Goal: Task Accomplishment & Management: Manage account settings

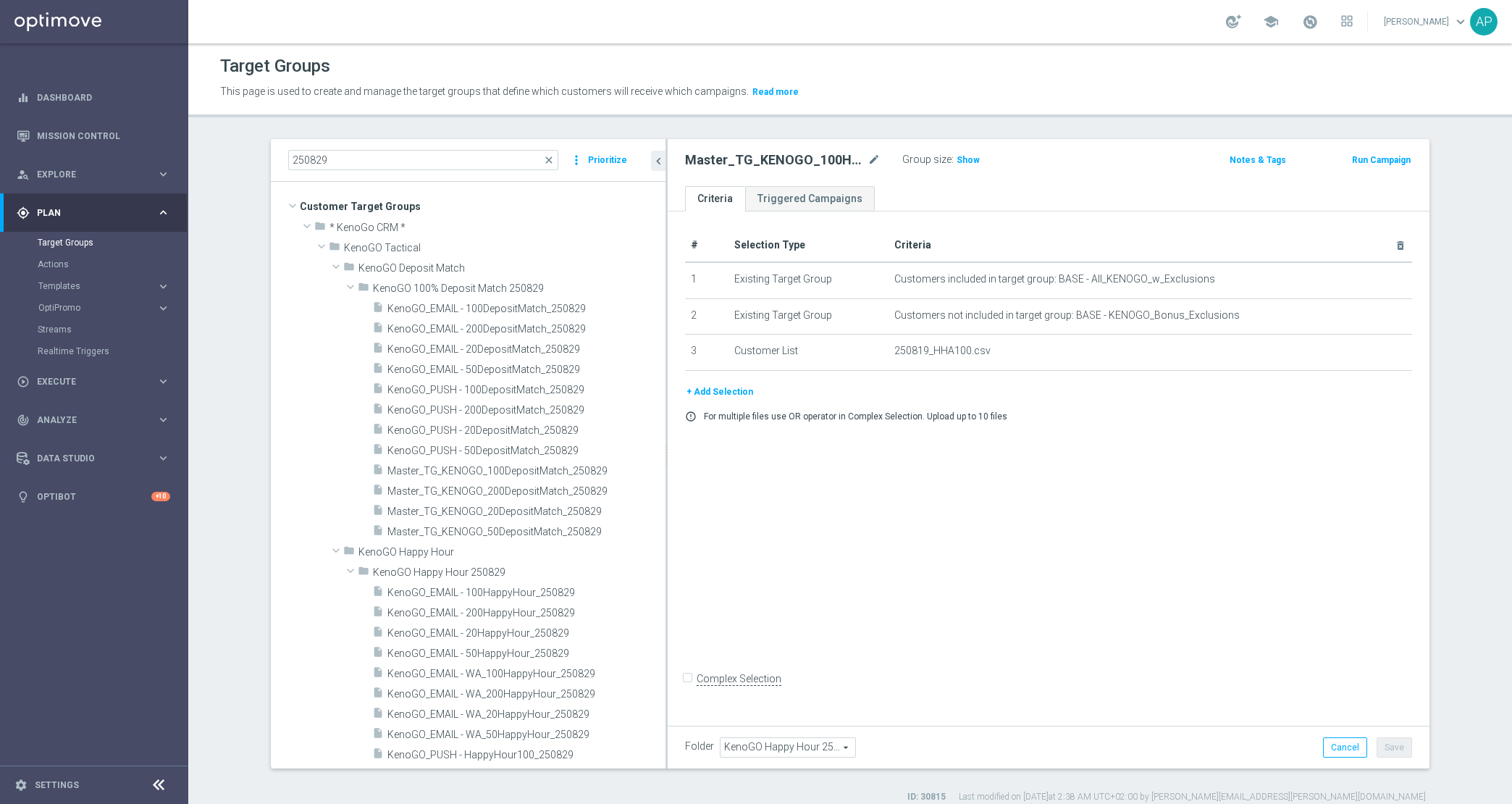
scroll to position [13, 0]
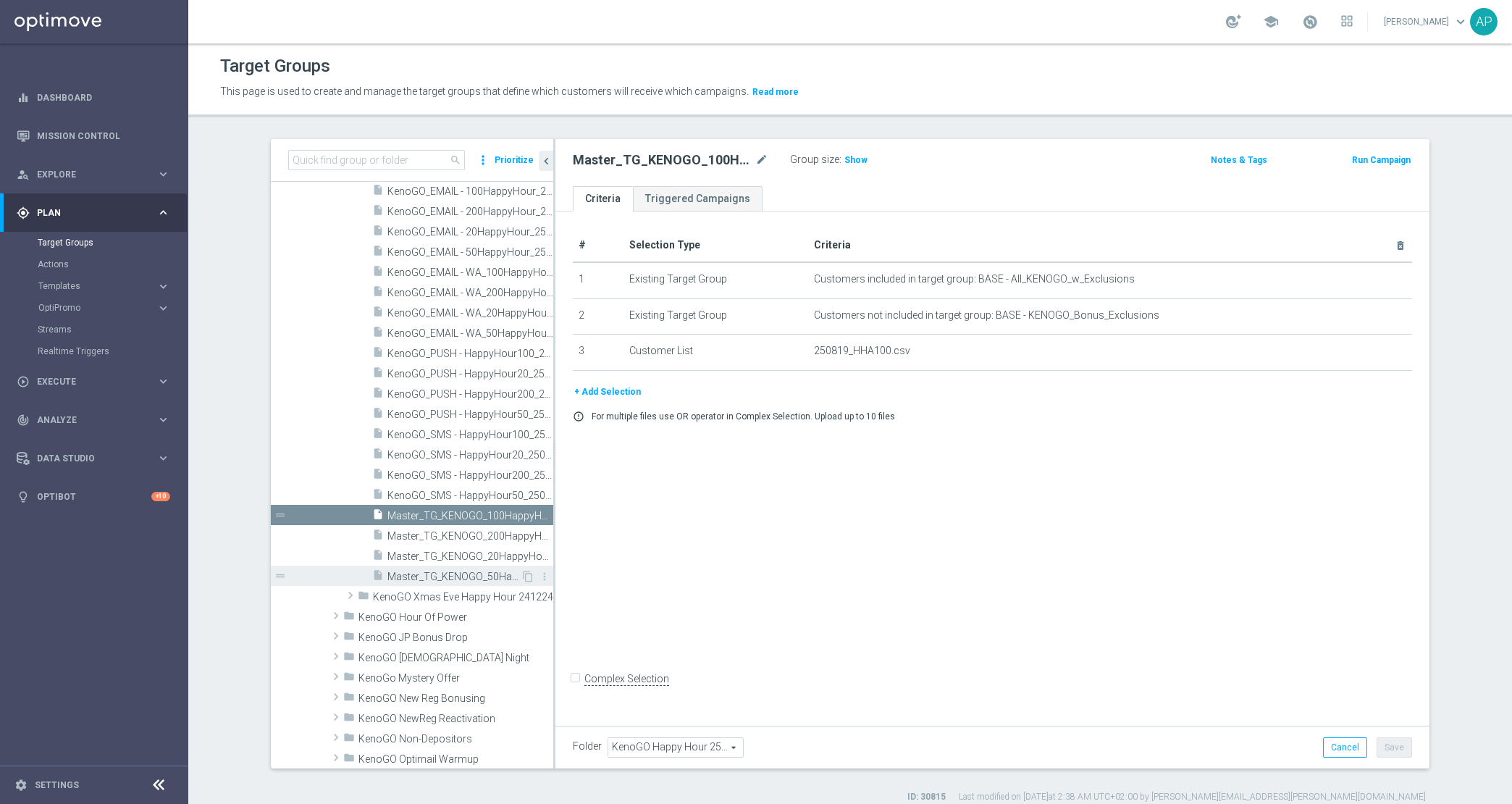
scroll to position [1718, 0]
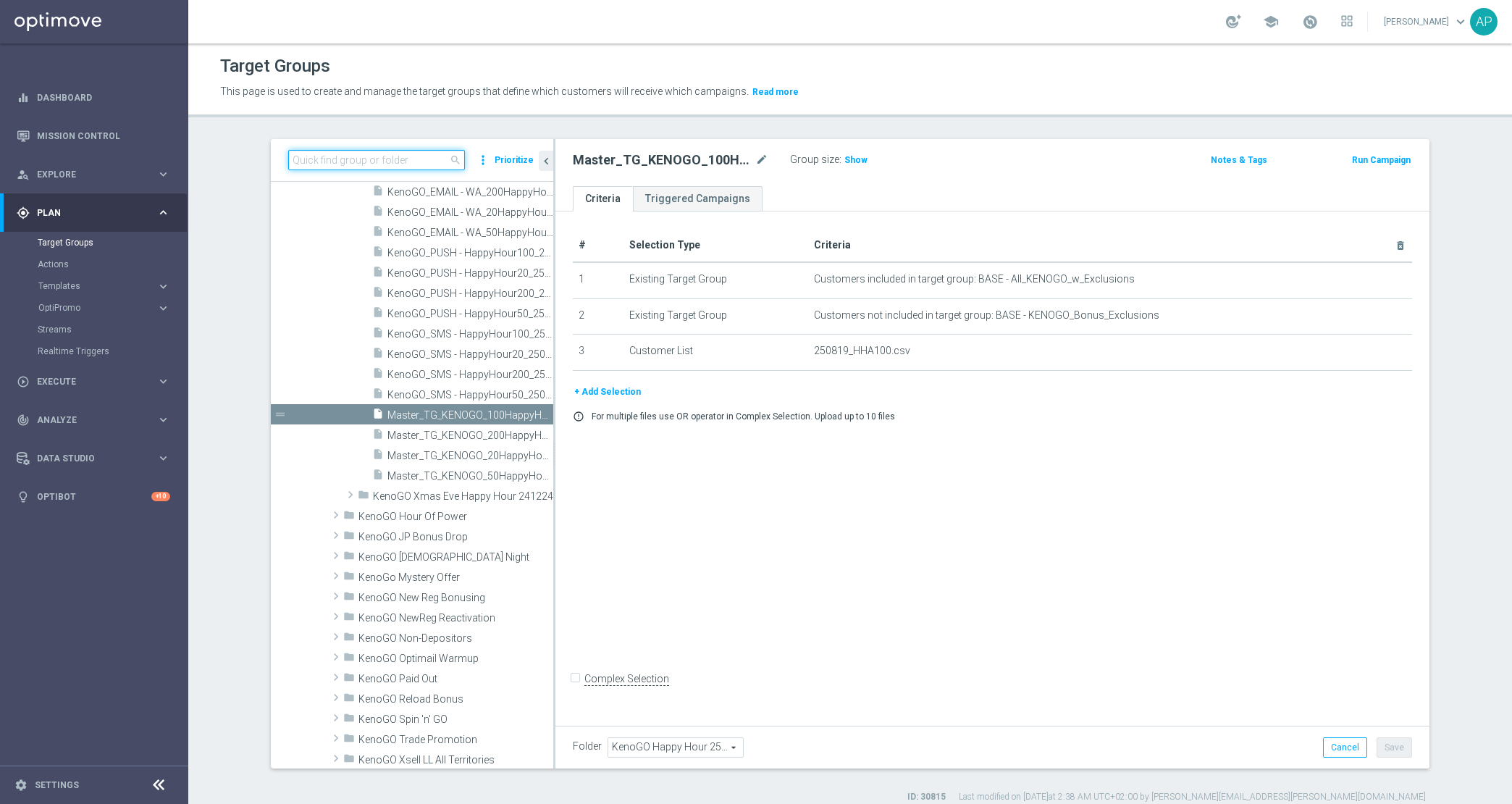
click at [337, 153] on input at bounding box center [376, 160] width 177 height 20
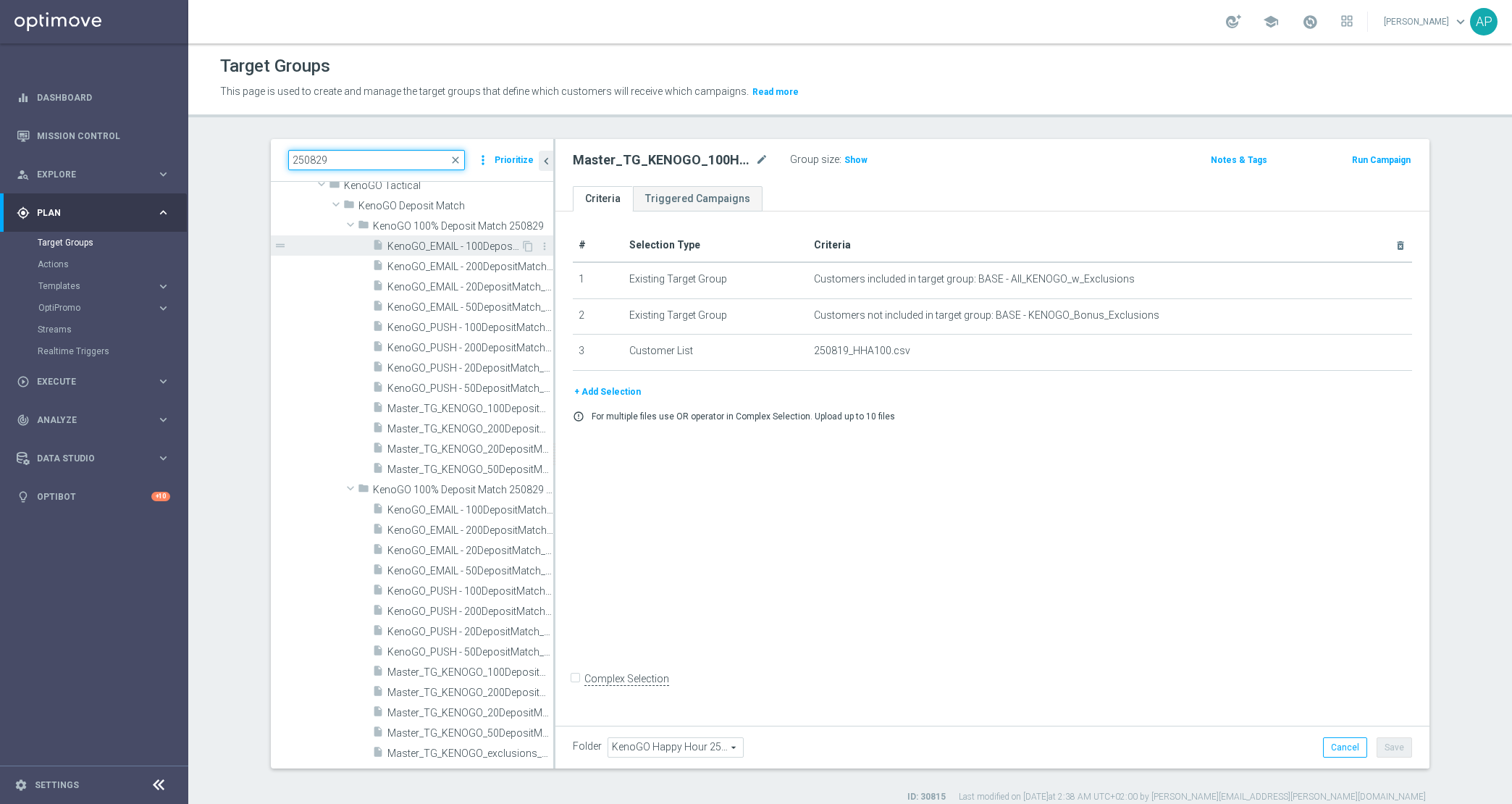
scroll to position [102, 0]
type input "250829"
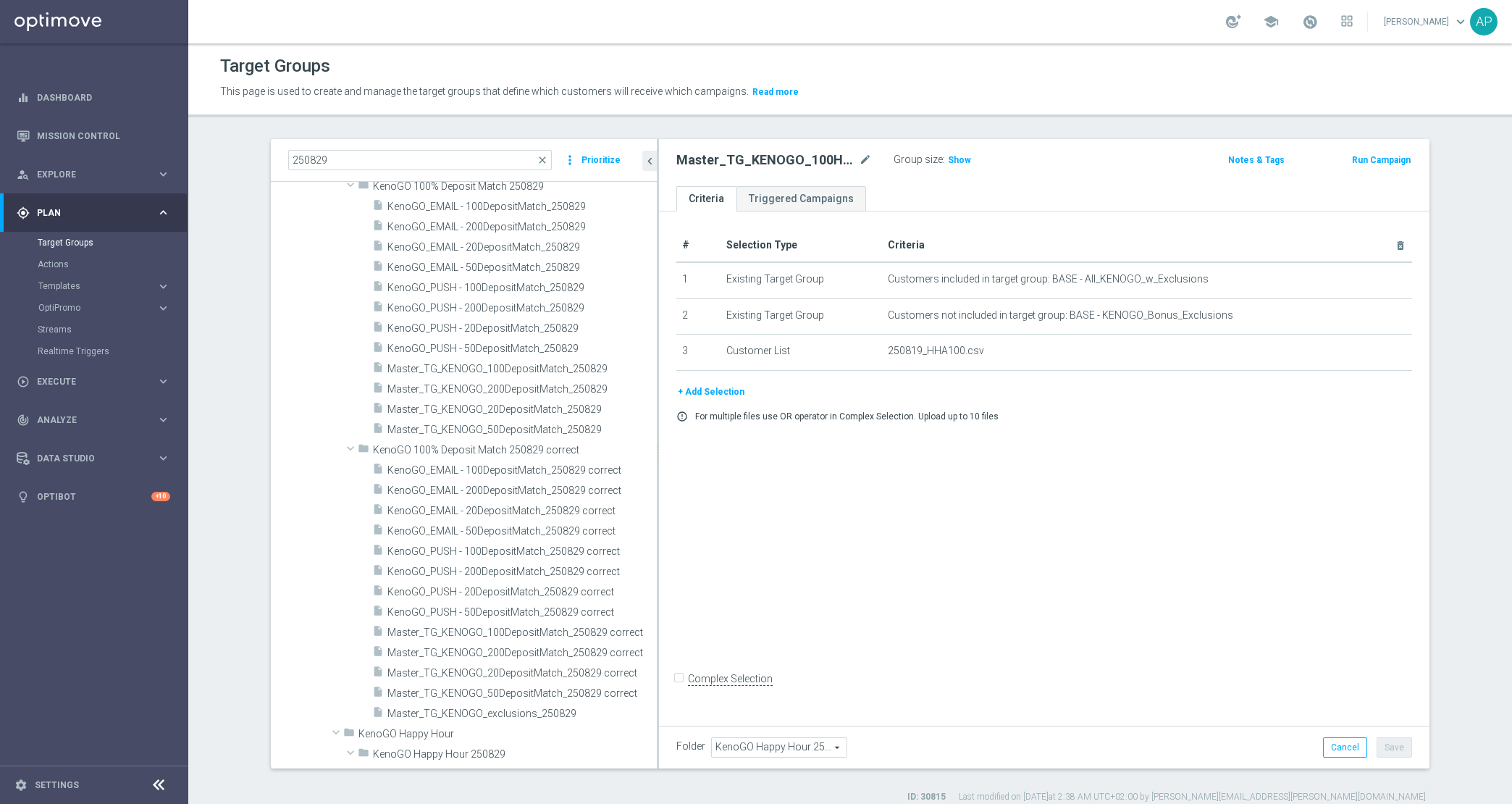
drag, startPoint x: 547, startPoint y: 429, endPoint x: 650, endPoint y: 426, distance: 103.0
click at [657, 426] on div at bounding box center [658, 454] width 2 height 630
drag, startPoint x: 524, startPoint y: 707, endPoint x: 570, endPoint y: 704, distance: 46.1
click at [524, 708] on span "Master_TG_KENOGO_exclusions_250829" at bounding box center [505, 714] width 235 height 13
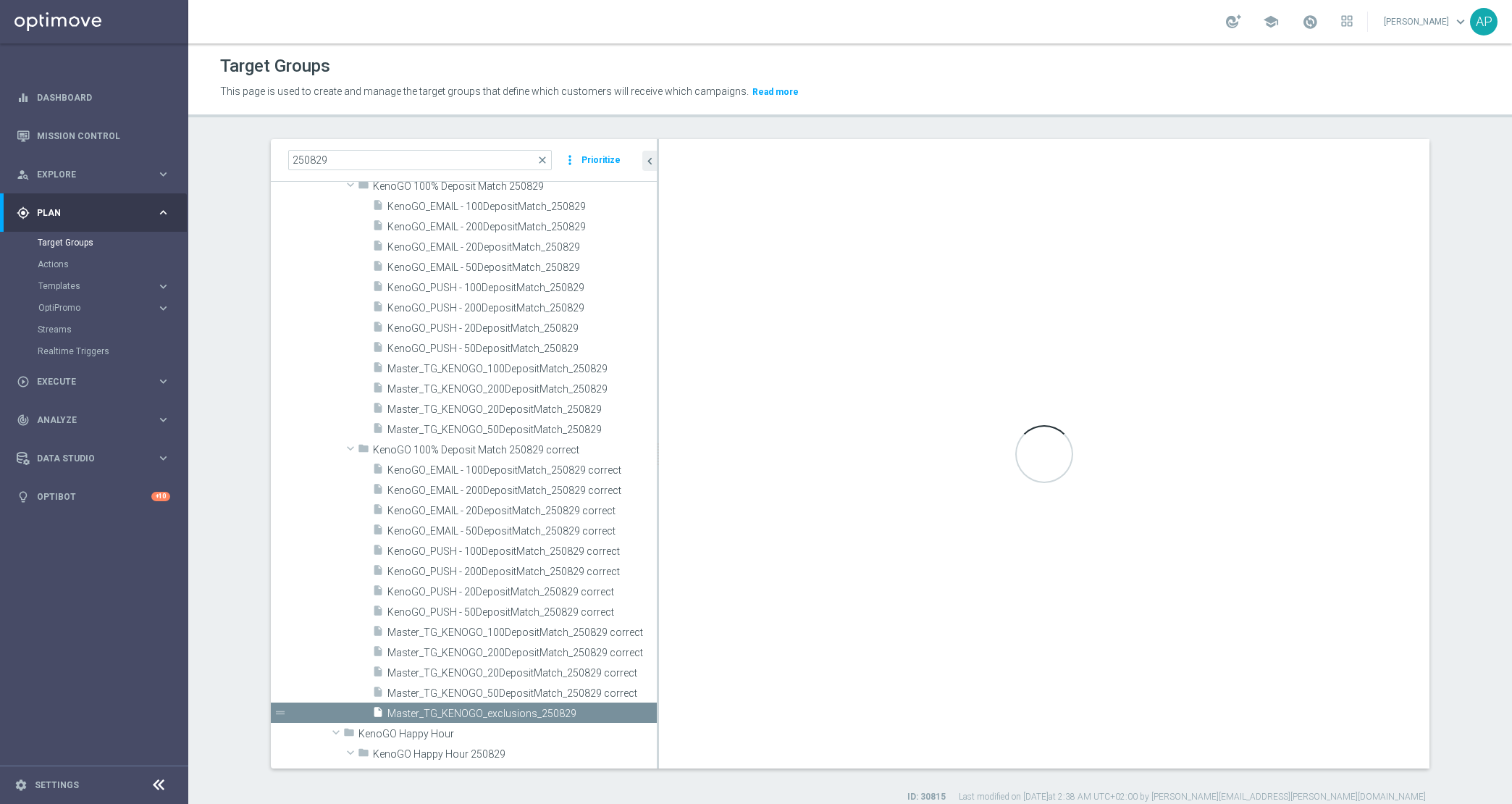
type input "KenoGO 100% Deposit Match 250829 correct"
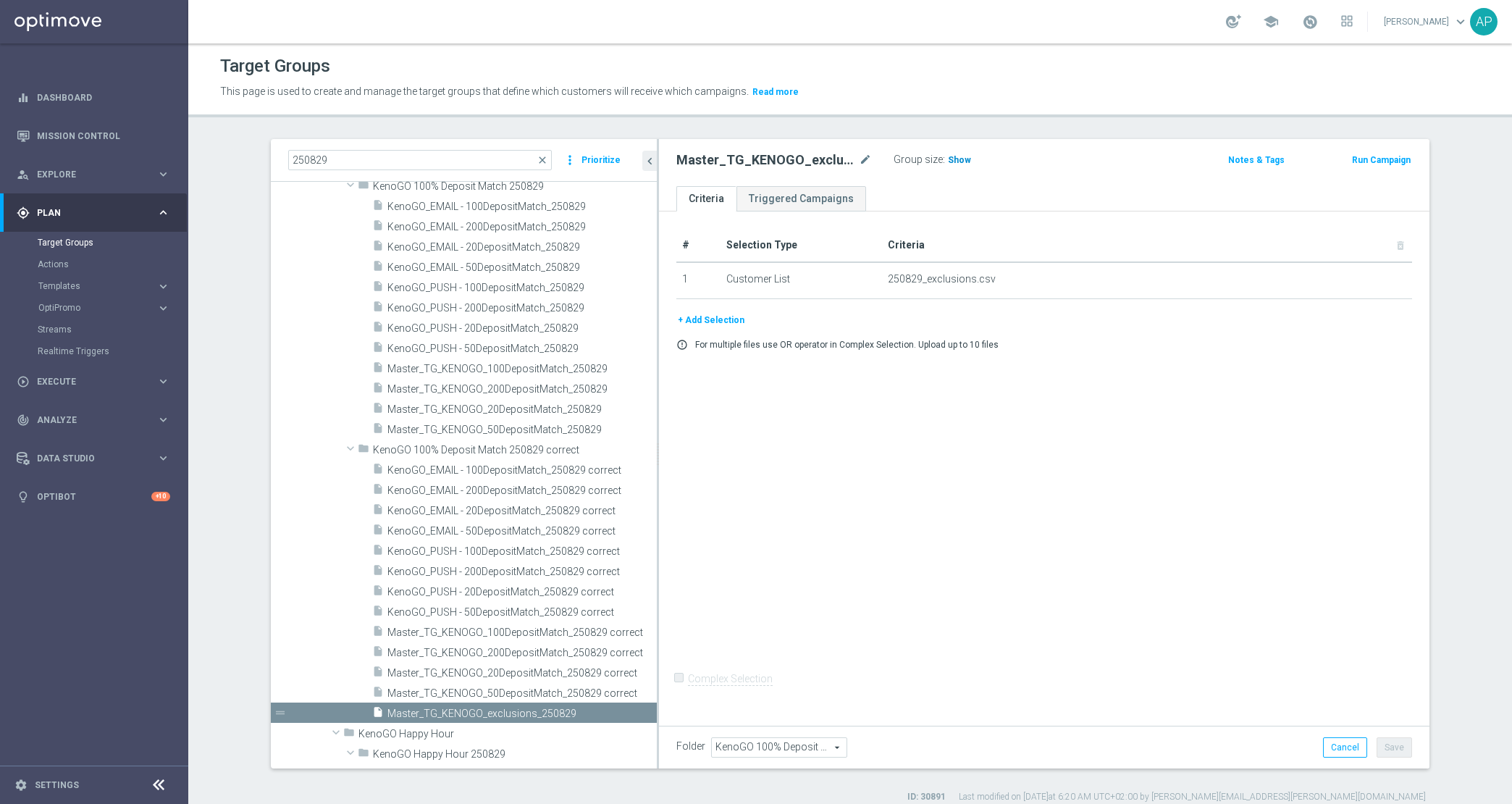
click at [948, 158] on span "Show" at bounding box center [960, 160] width 23 height 10
click at [490, 686] on div "insert_drive_file Master_TG_KENOGO_50DepositMatch_250829 correct" at bounding box center [498, 692] width 252 height 20
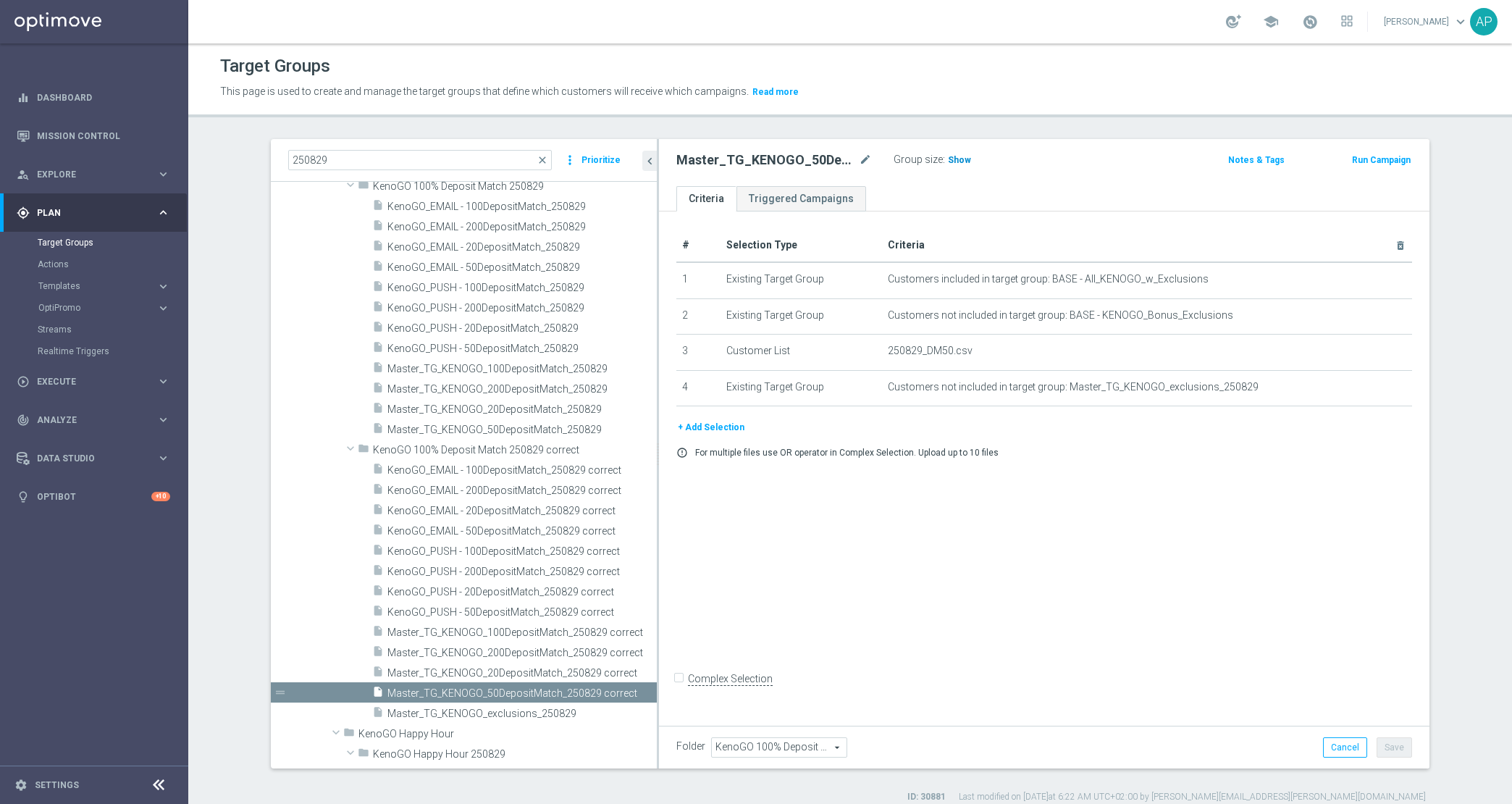
click at [957, 161] on span "Show" at bounding box center [960, 160] width 23 height 10
click at [530, 667] on span "Master_TG_KENOGO_20DepositMatch_250829 correct" at bounding box center [505, 673] width 237 height 13
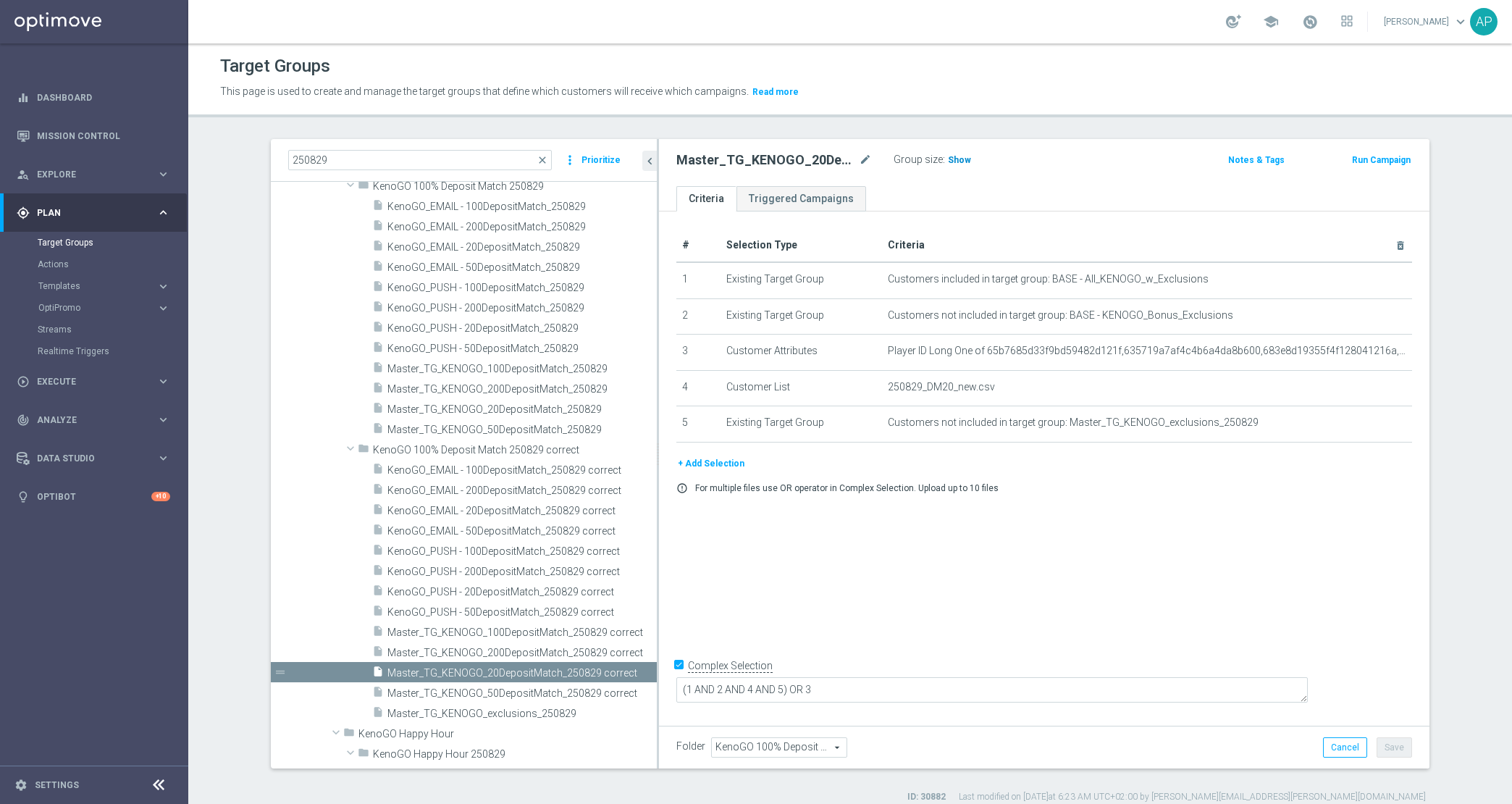
click at [954, 163] on span "Show" at bounding box center [960, 160] width 23 height 10
click at [523, 655] on span "Master_TG_KENOGO_200DepositMatch_250829 correct" at bounding box center [505, 653] width 237 height 13
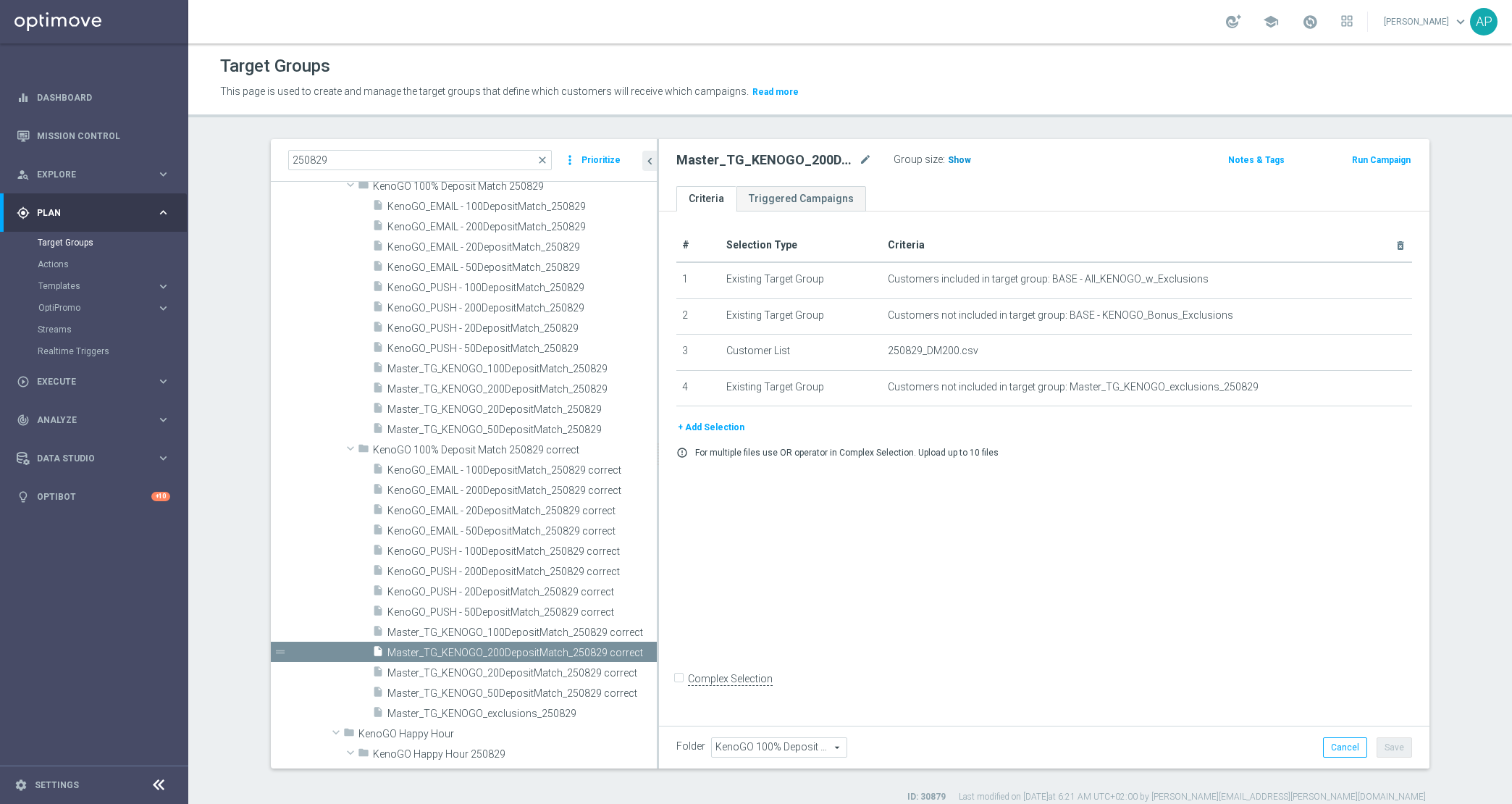
click at [956, 159] on span "Show" at bounding box center [960, 160] width 23 height 10
click at [550, 634] on span "Master_TG_KENOGO_100DepositMatch_250829 correct" at bounding box center [505, 633] width 237 height 13
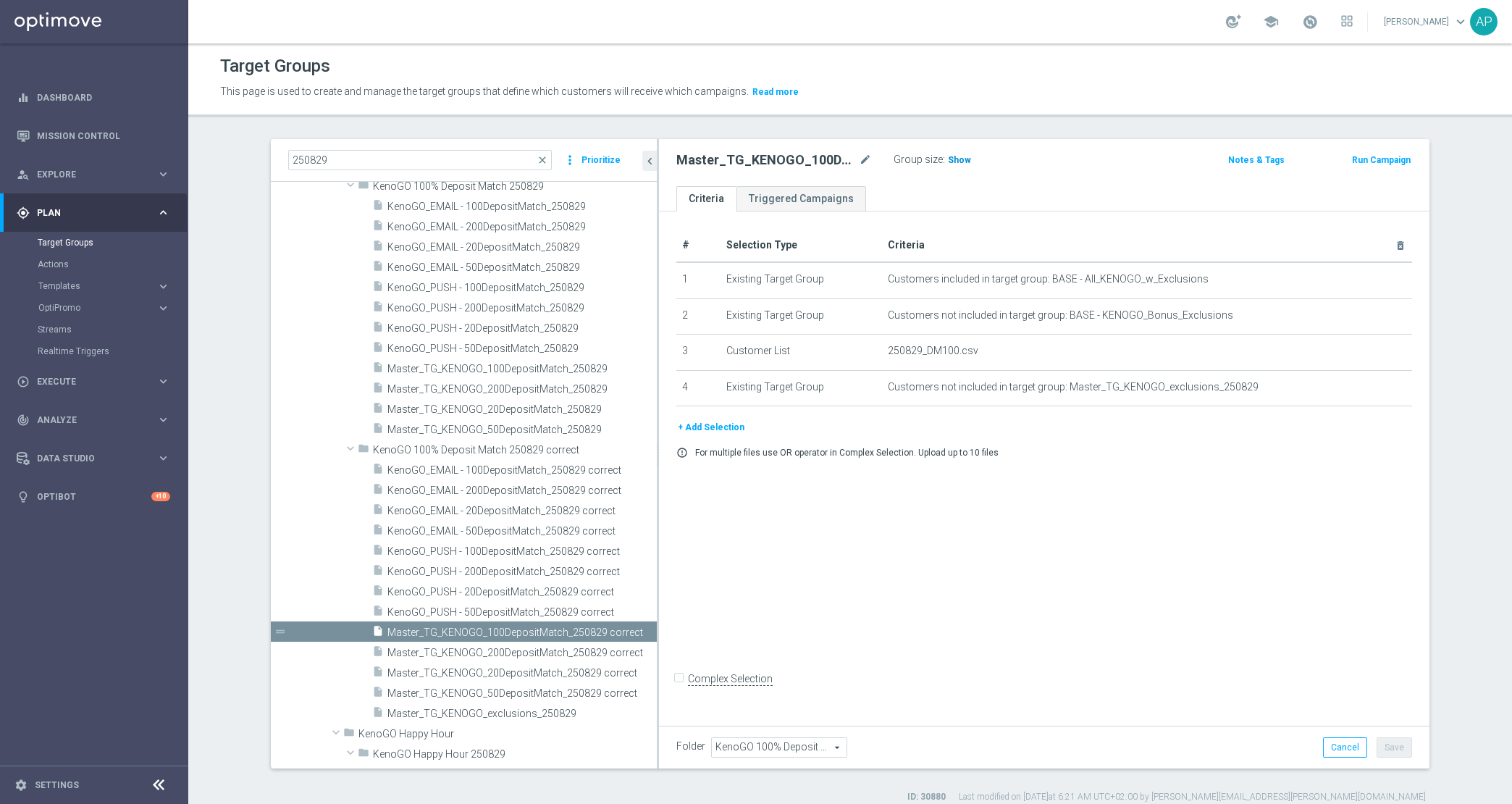
click at [958, 163] on span "Show" at bounding box center [960, 160] width 23 height 10
click at [502, 667] on span "Master_TG_KENOGO_20DepositMatch_250829 correct" at bounding box center [505, 673] width 237 height 13
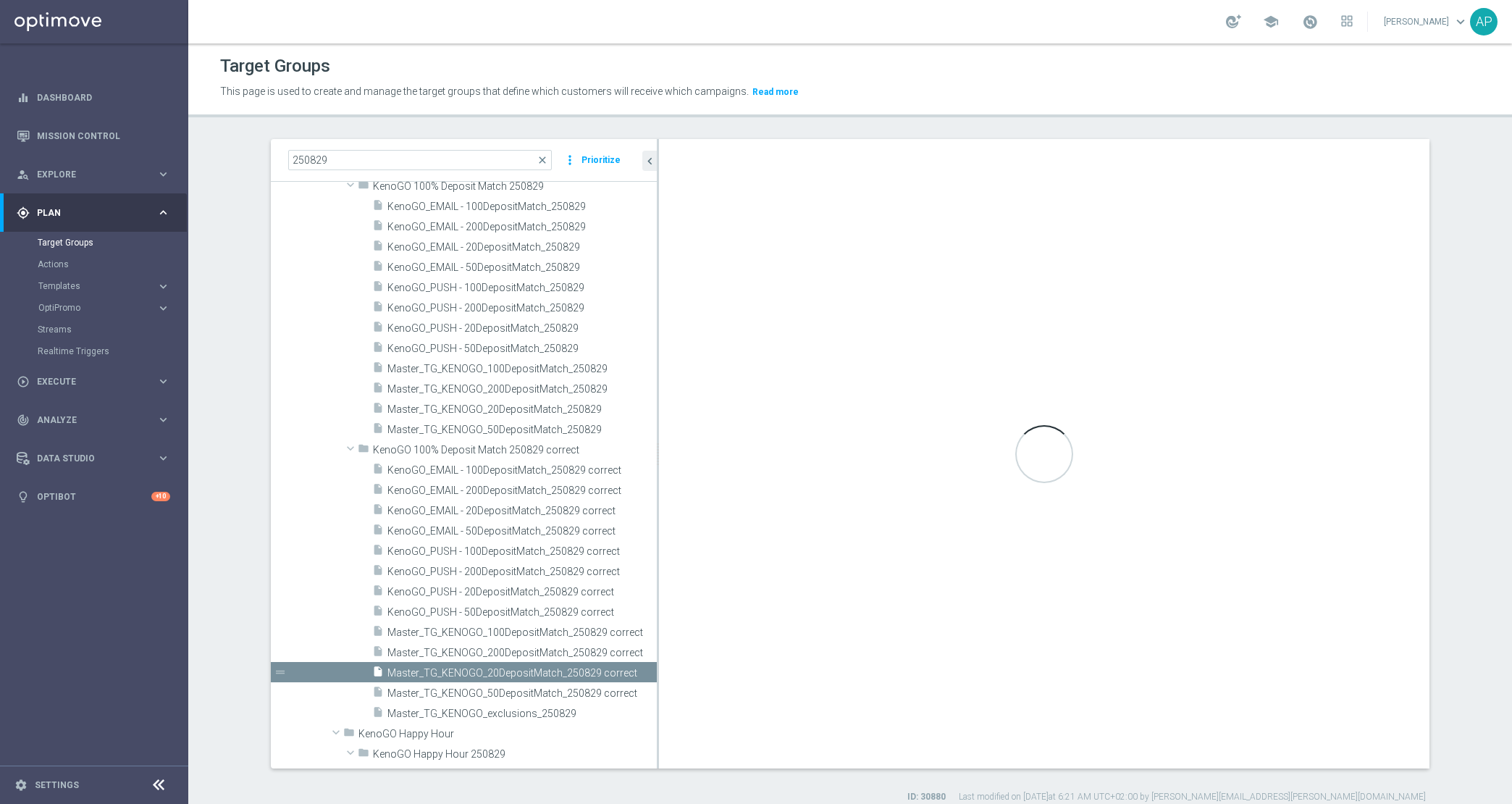
checkbox input "true"
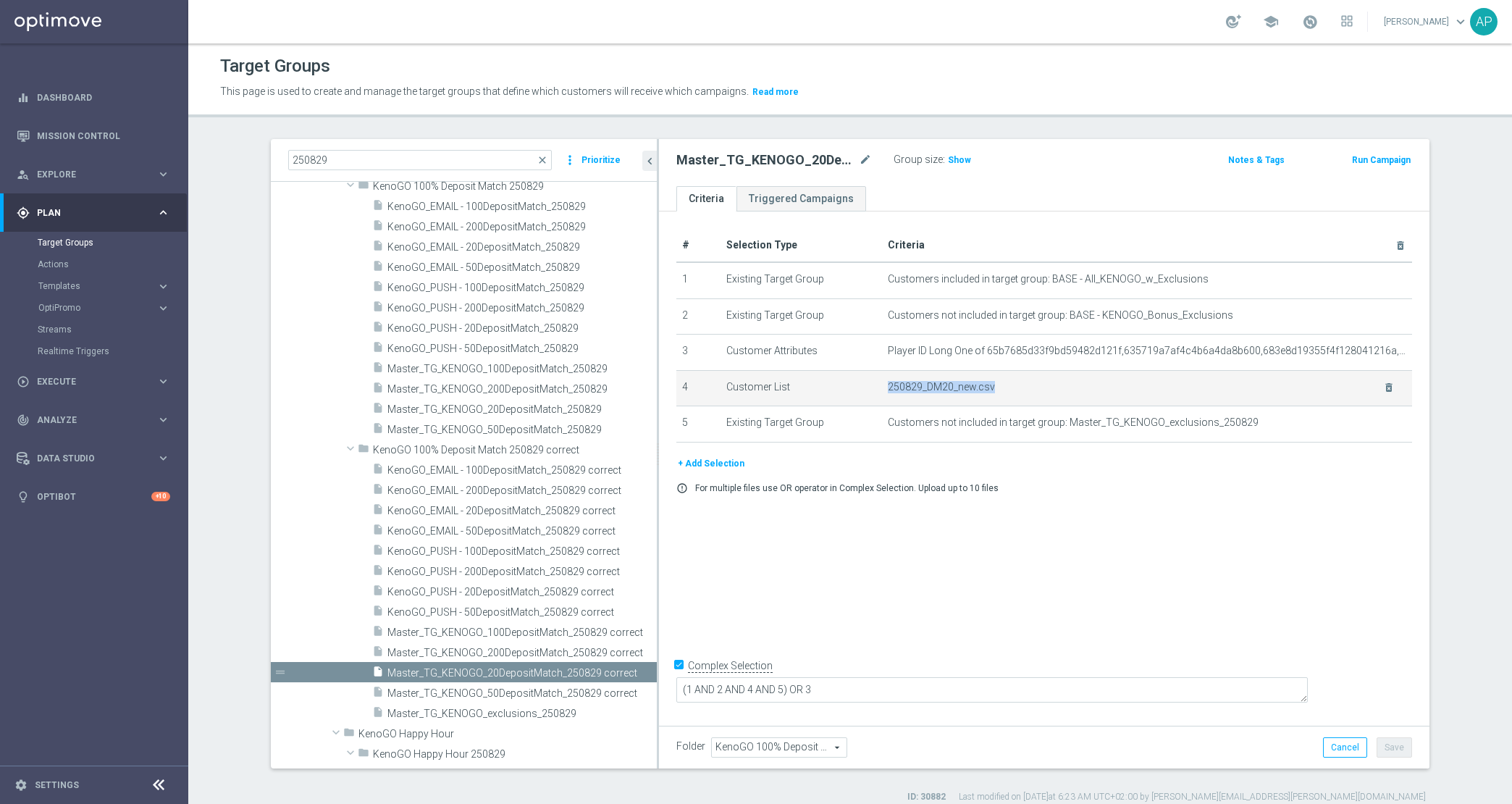
drag, startPoint x: 1007, startPoint y: 389, endPoint x: 878, endPoint y: 389, distance: 129.0
click at [882, 389] on td "250829_DM20_new.csv delete_forever" at bounding box center [1147, 388] width 530 height 36
copy span "250829_DM20_new.csv"
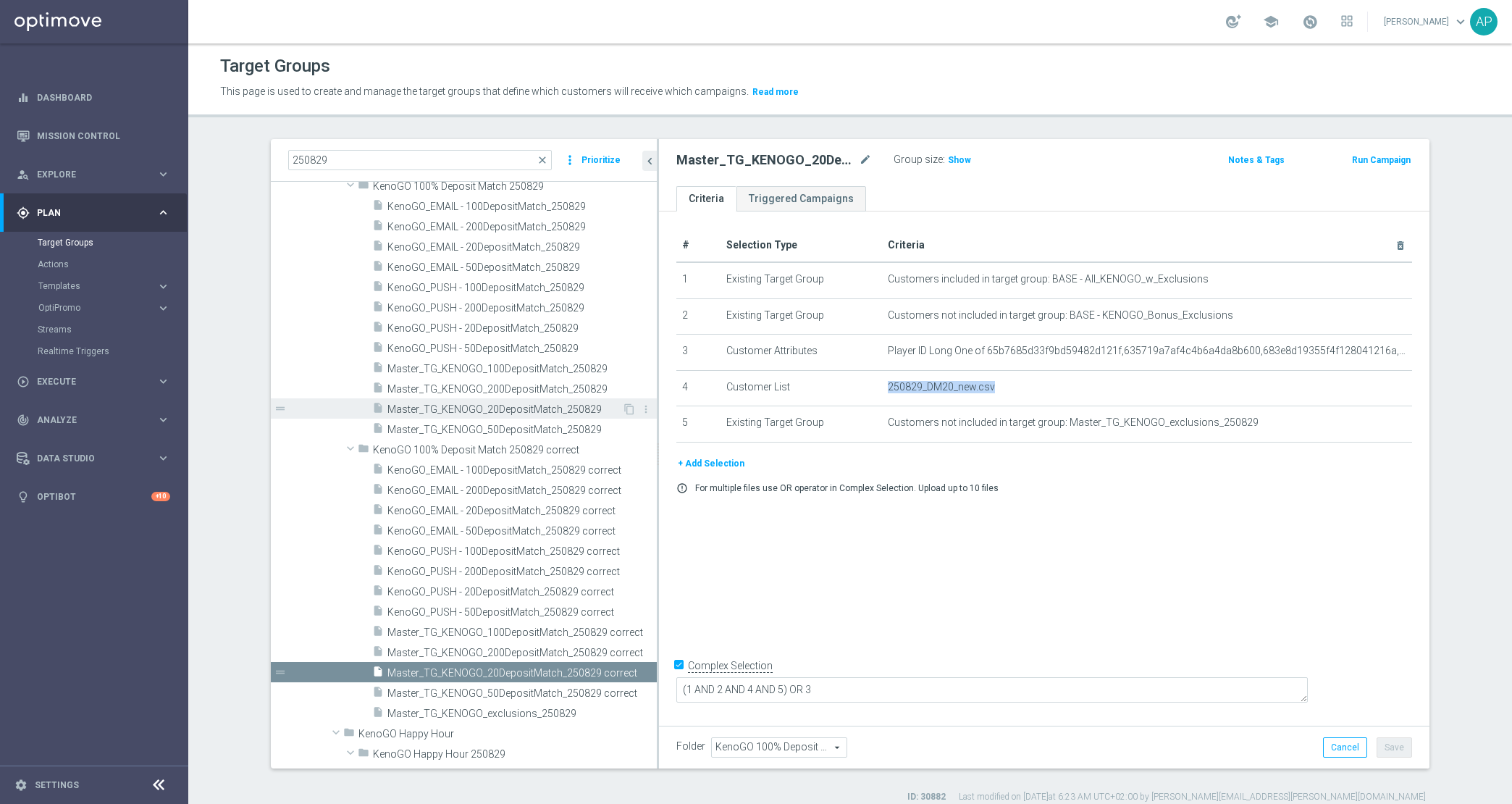
click at [533, 406] on span "Master_TG_KENOGO_20DepositMatch_250829" at bounding box center [505, 410] width 235 height 13
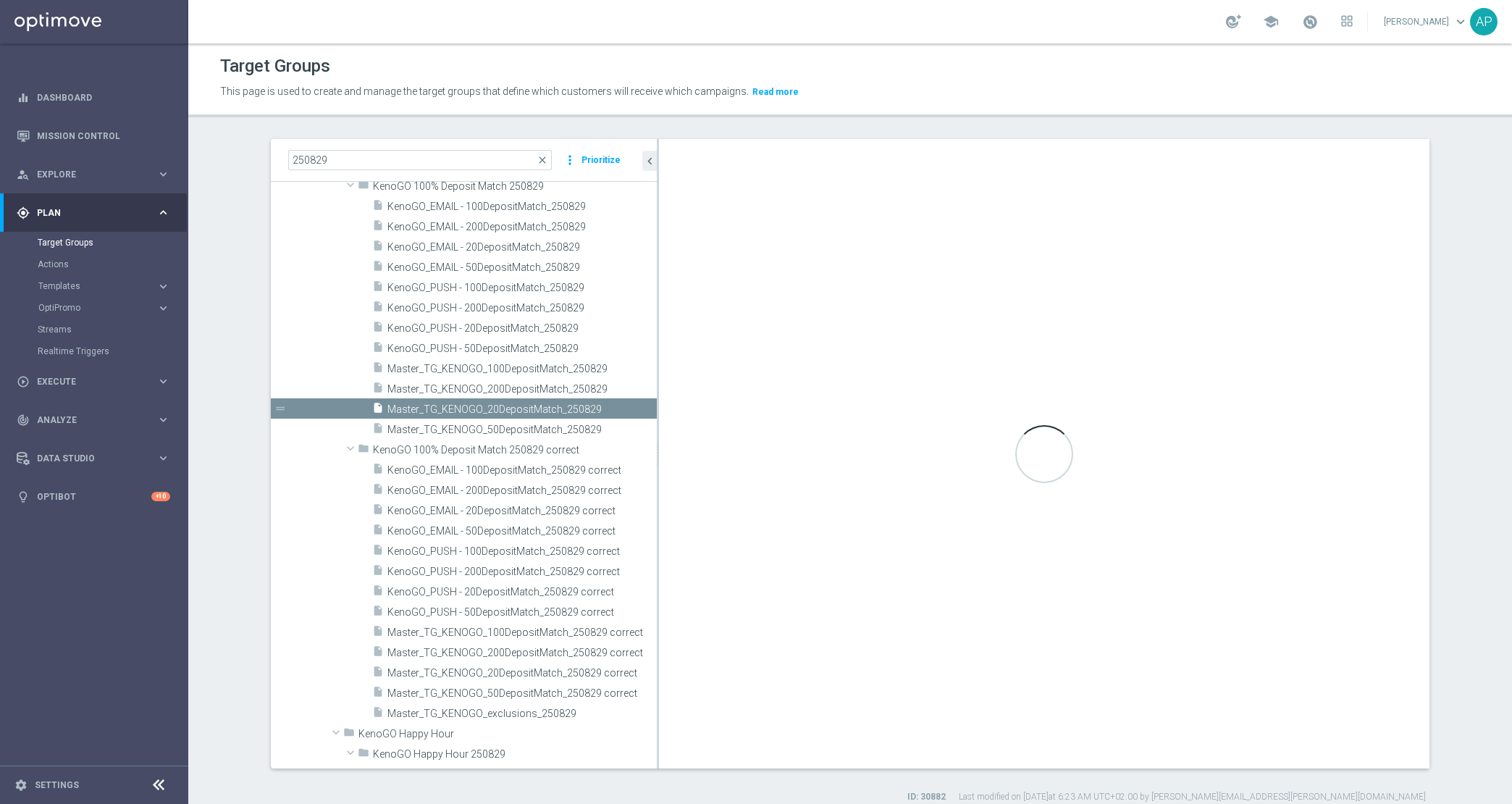
type input "KenoGO 100% Deposit Match 250829"
type textarea "(1 AND 2 AND 4) OR 3"
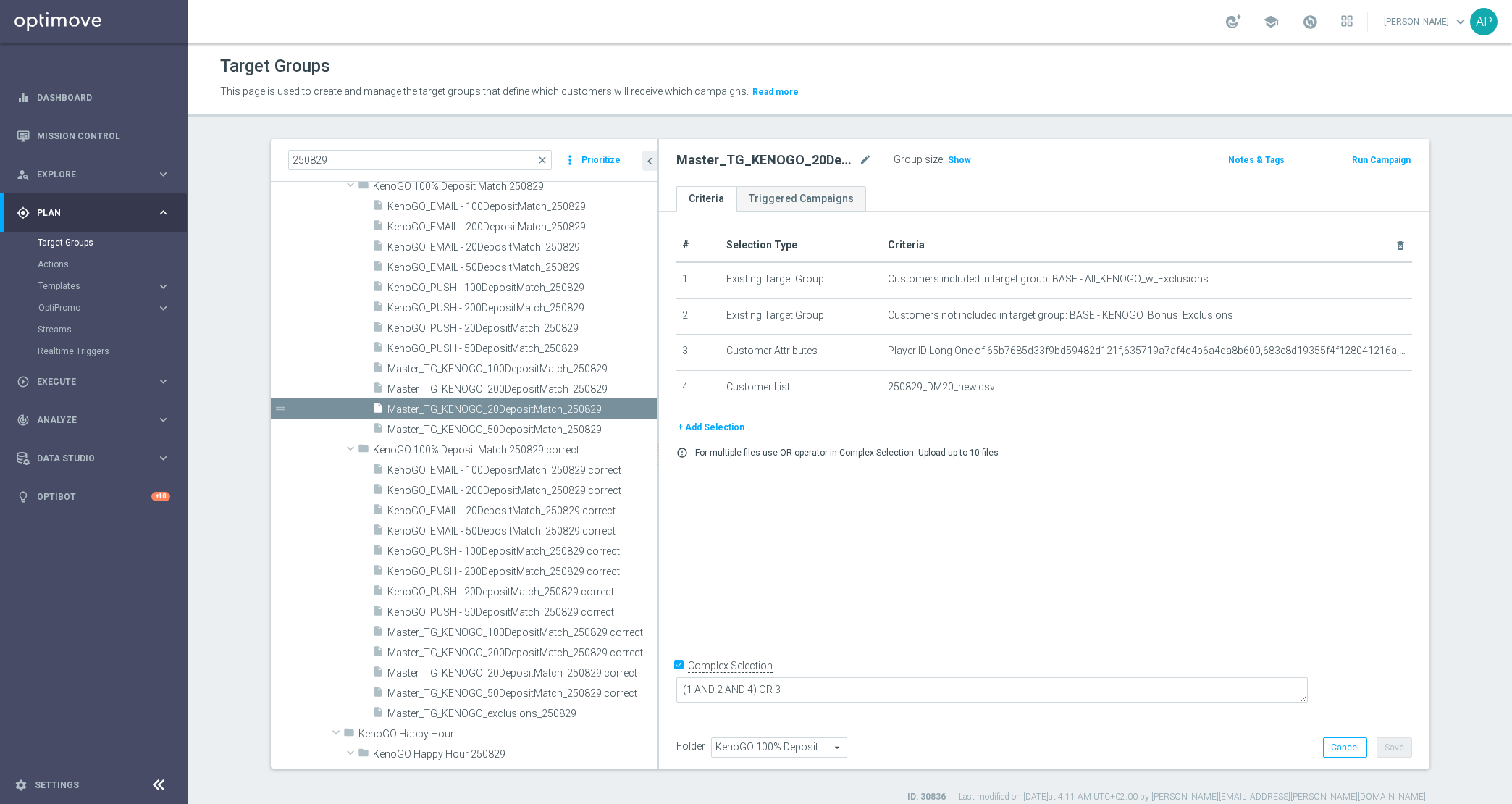
click at [1176, 571] on div "# Selection Type Criteria delete_forever 1 Existing Target Group Customers incl…" at bounding box center [1043, 465] width 770 height 508
click at [552, 610] on span "KenoGO_PUSH - 50DepositMatch_250829 correct" at bounding box center [505, 612] width 235 height 13
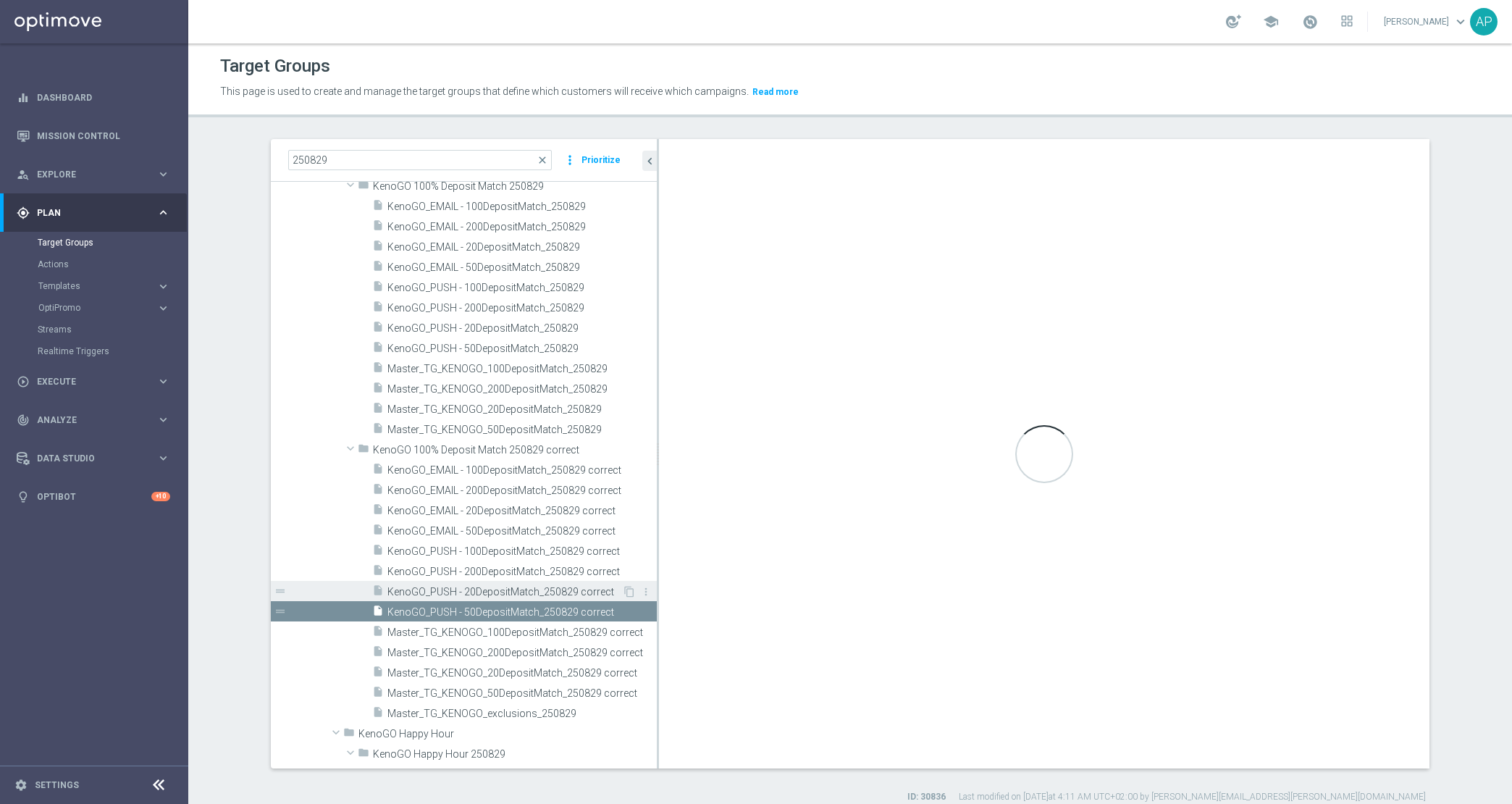
checkbox input "false"
type input "KenoGO 100% Deposit Match 250829 correct"
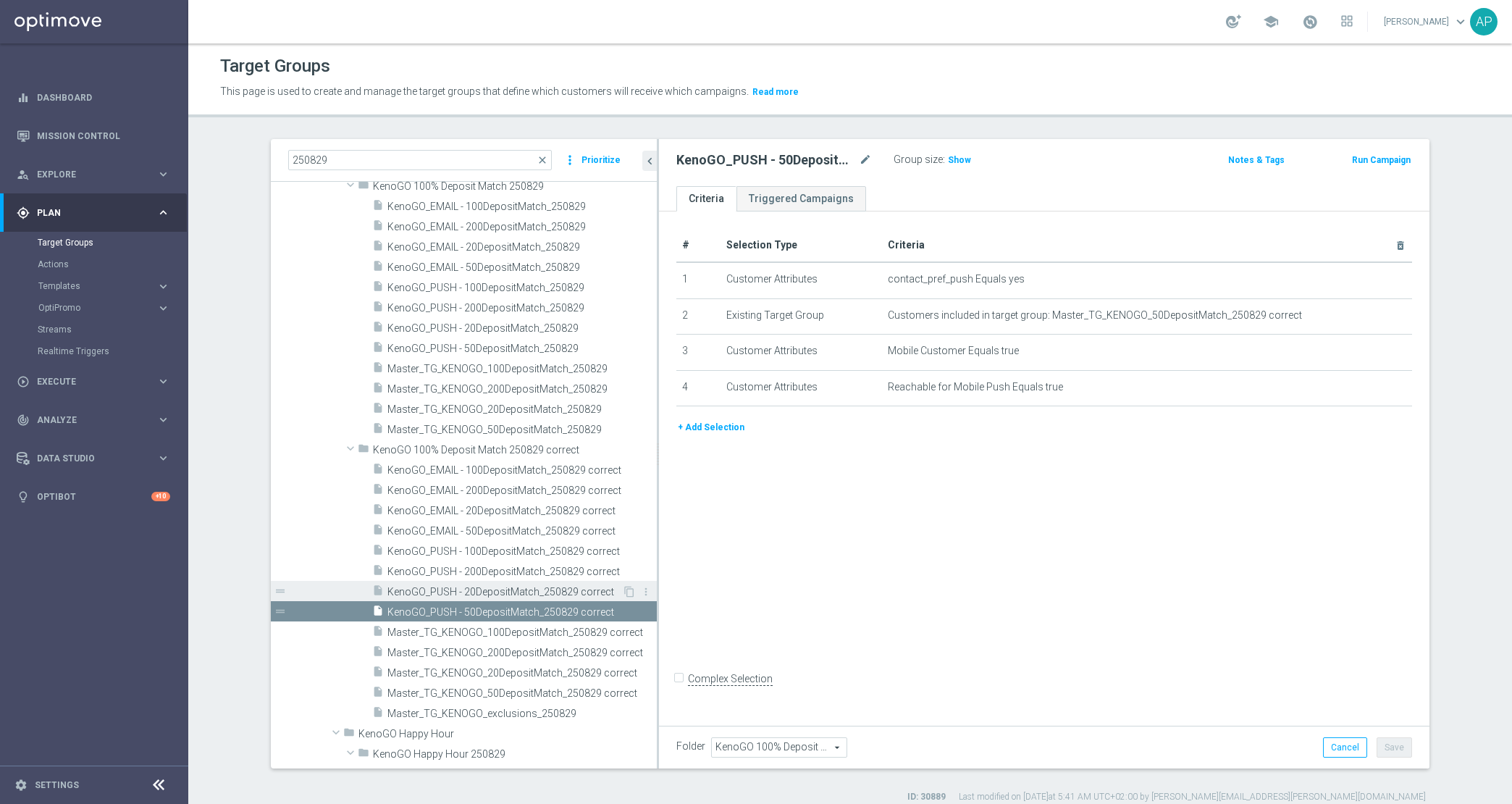
click at [541, 583] on div "insert_drive_file KenoGO_PUSH - 20DepositMatch_250829 correct" at bounding box center [497, 590] width 250 height 20
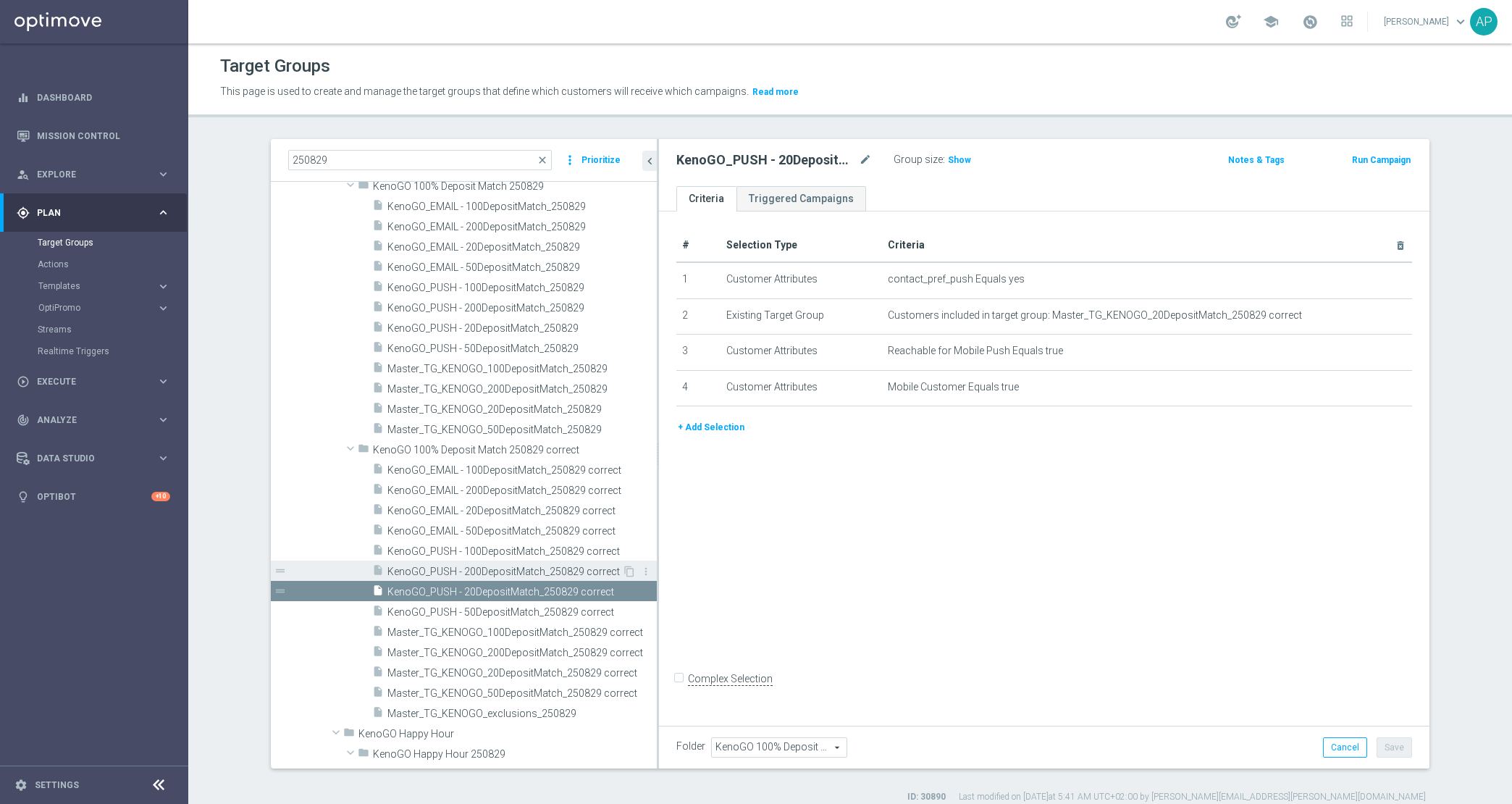
click at [551, 569] on span "KenoGO_PUSH - 200DepositMatch_250829 correct" at bounding box center [505, 572] width 235 height 13
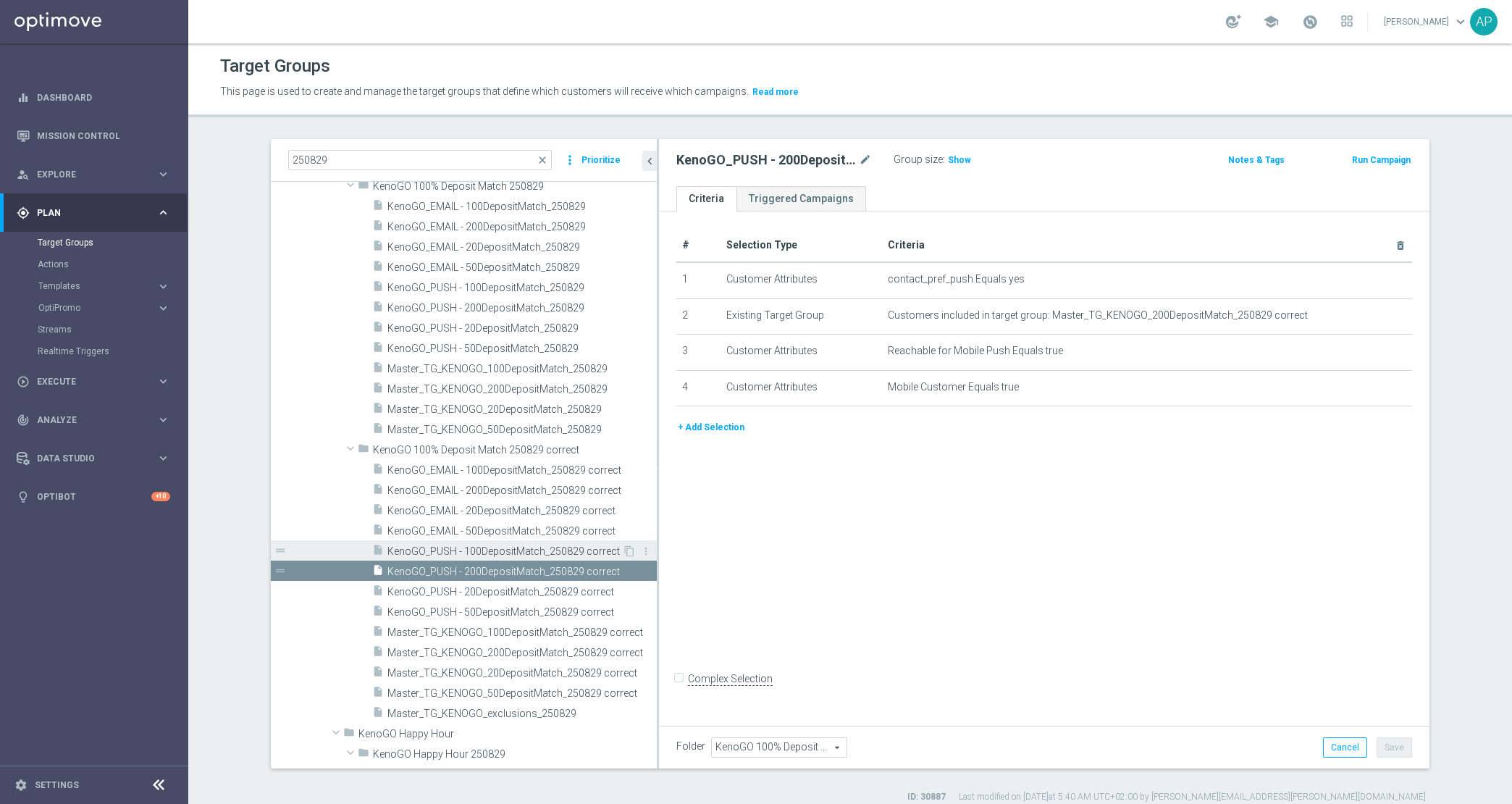
click at [559, 555] on span "KenoGO_PUSH - 100DepositMatch_250829 correct" at bounding box center [505, 551] width 235 height 13
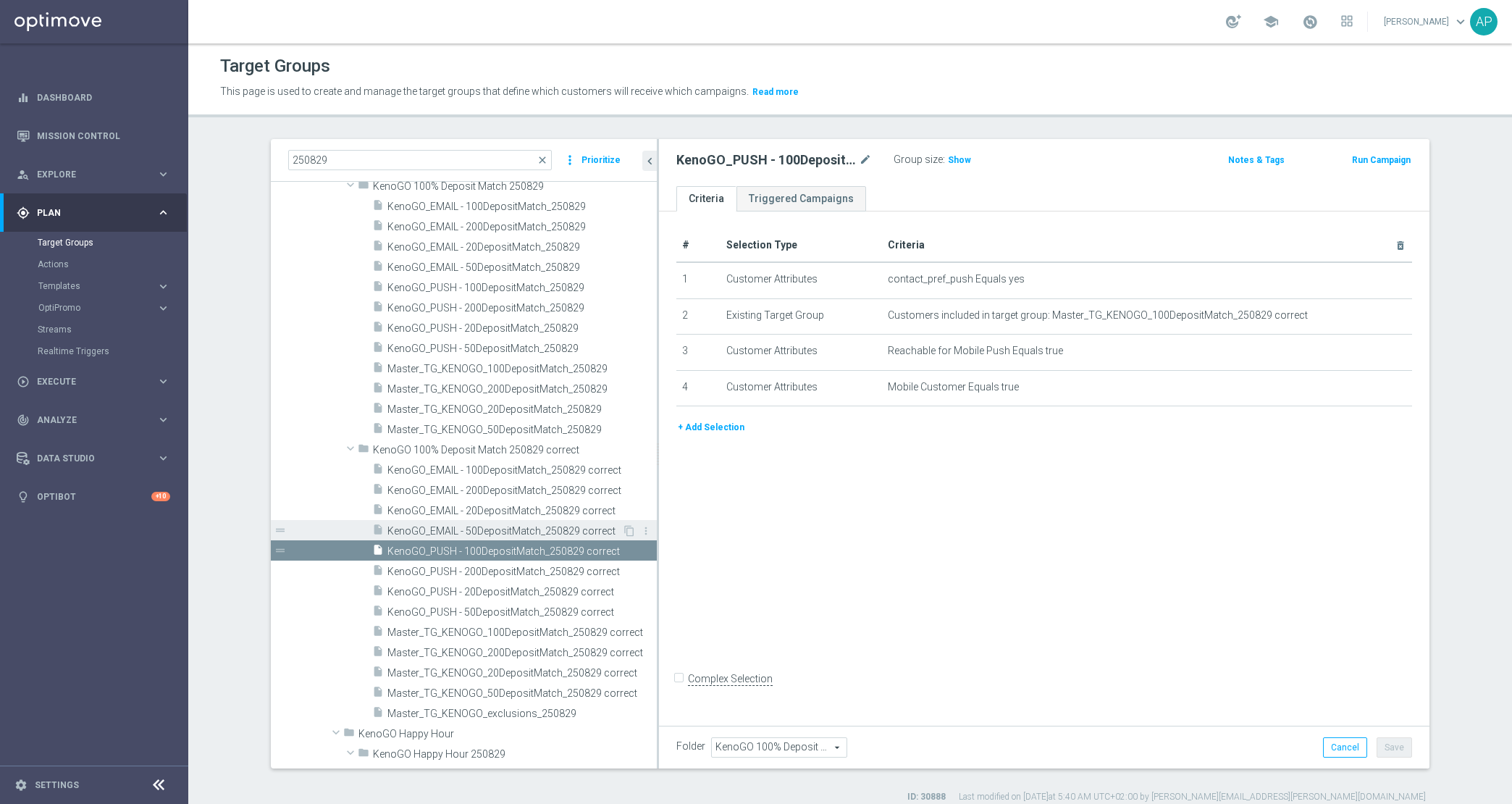
click at [555, 531] on span "KenoGO_EMAIL - 50DepositMatch_250829 correct" at bounding box center [505, 531] width 235 height 13
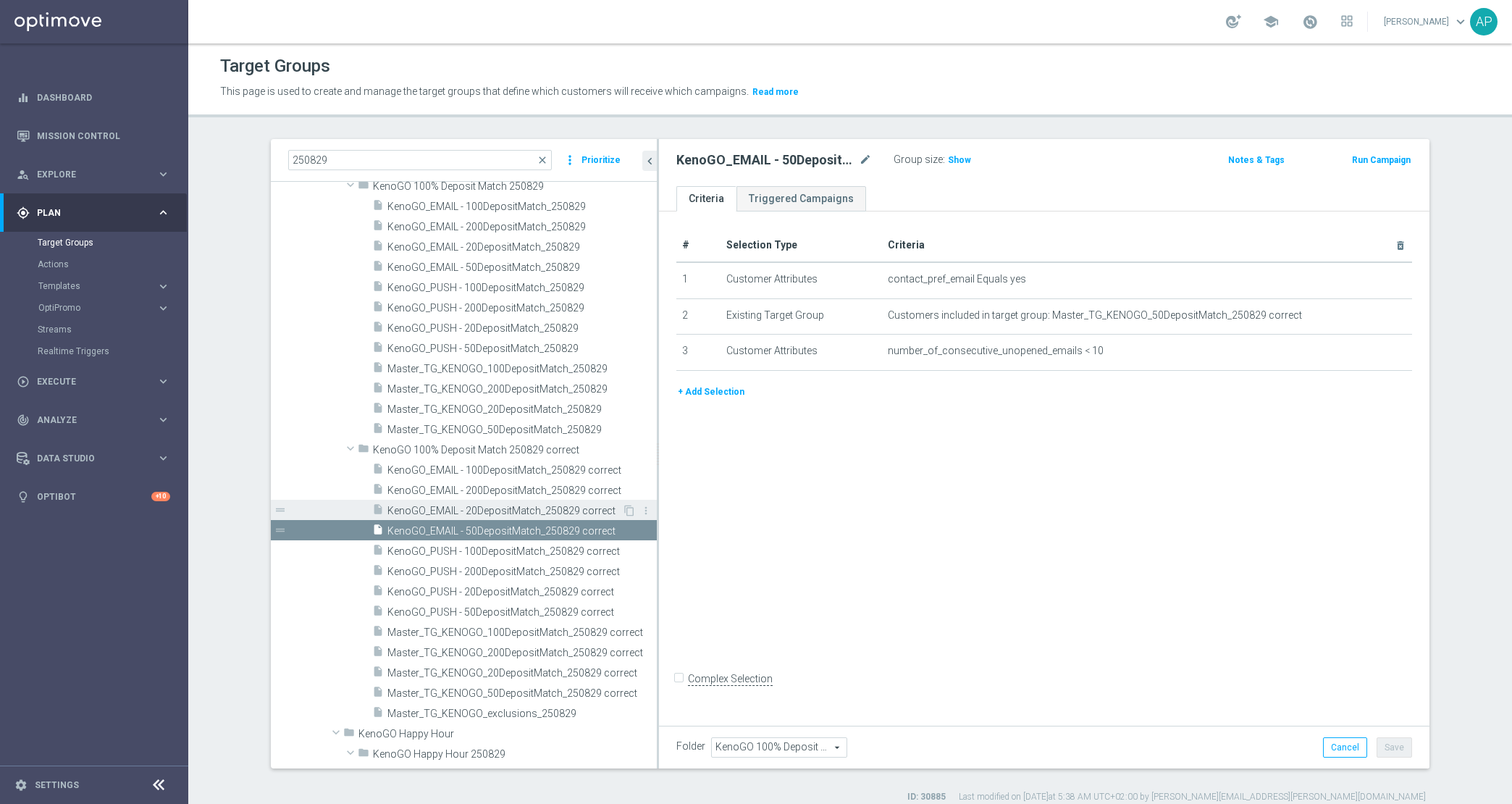
click at [544, 511] on span "KenoGO_EMAIL - 20DepositMatch_250829 correct" at bounding box center [505, 511] width 235 height 13
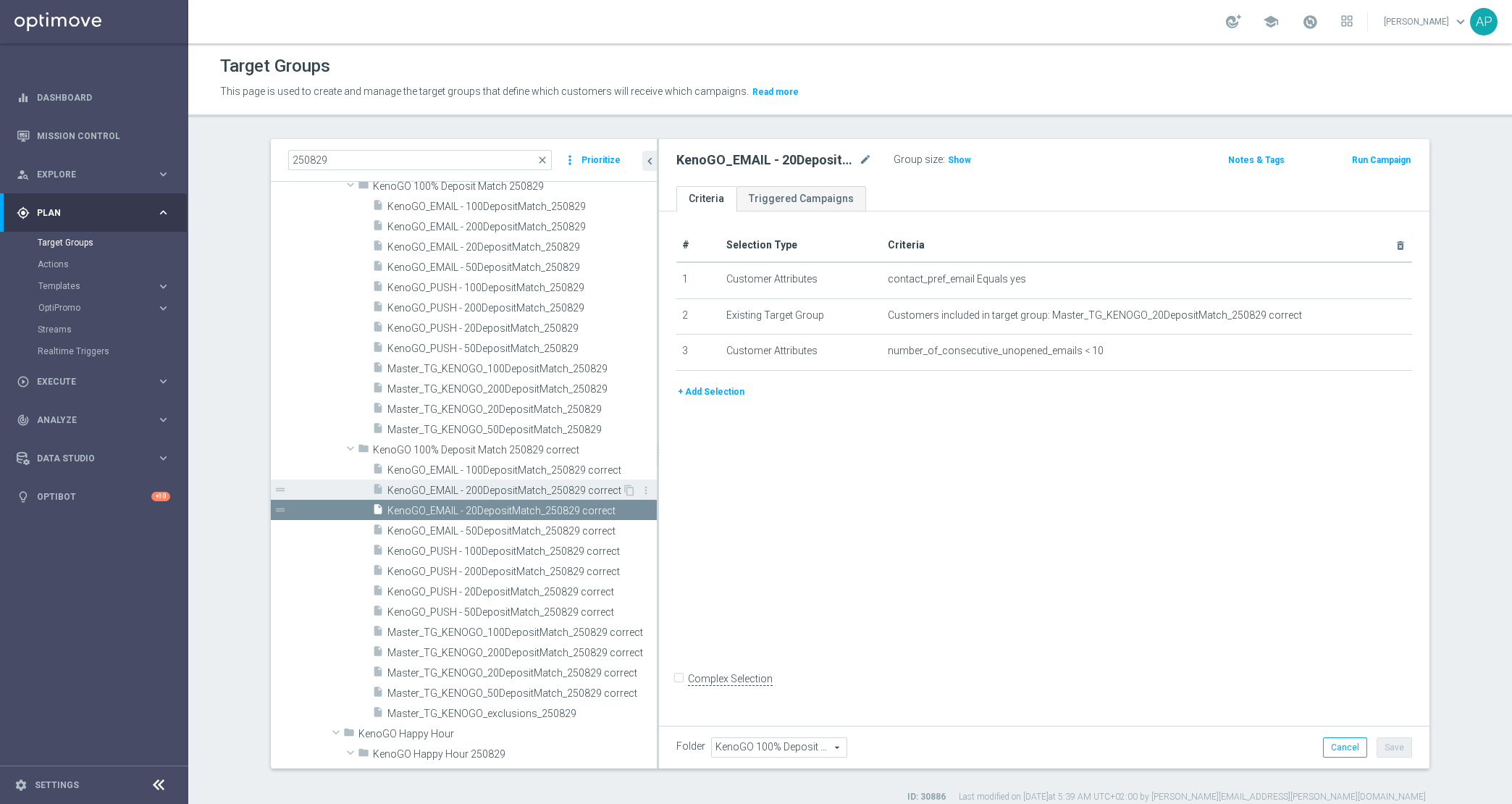
click at [548, 493] on span "KenoGO_EMAIL - 200DepositMatch_250829 correct" at bounding box center [505, 490] width 235 height 13
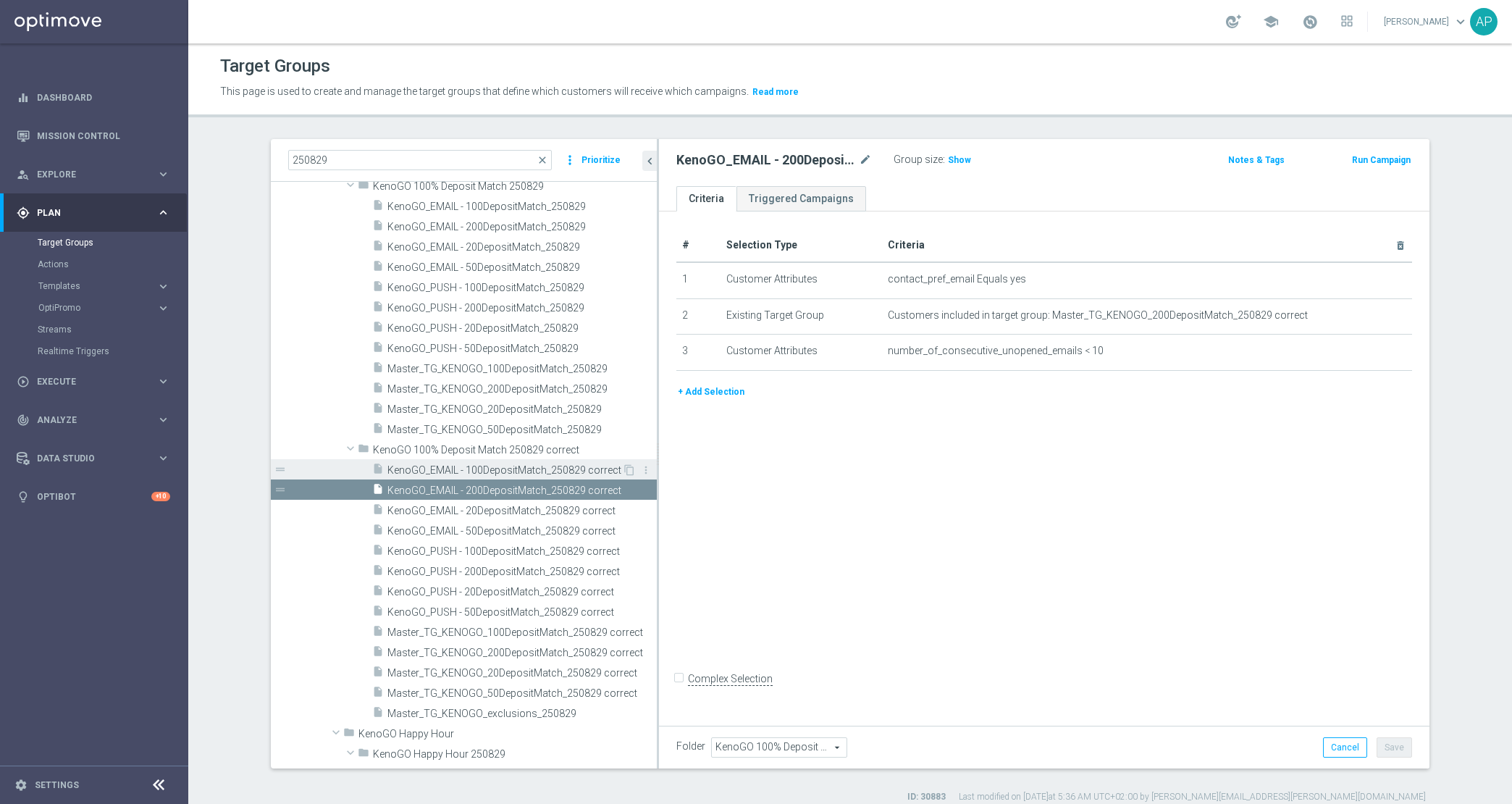
click at [542, 466] on span "KenoGO_EMAIL - 100DepositMatch_250829 correct" at bounding box center [505, 470] width 235 height 13
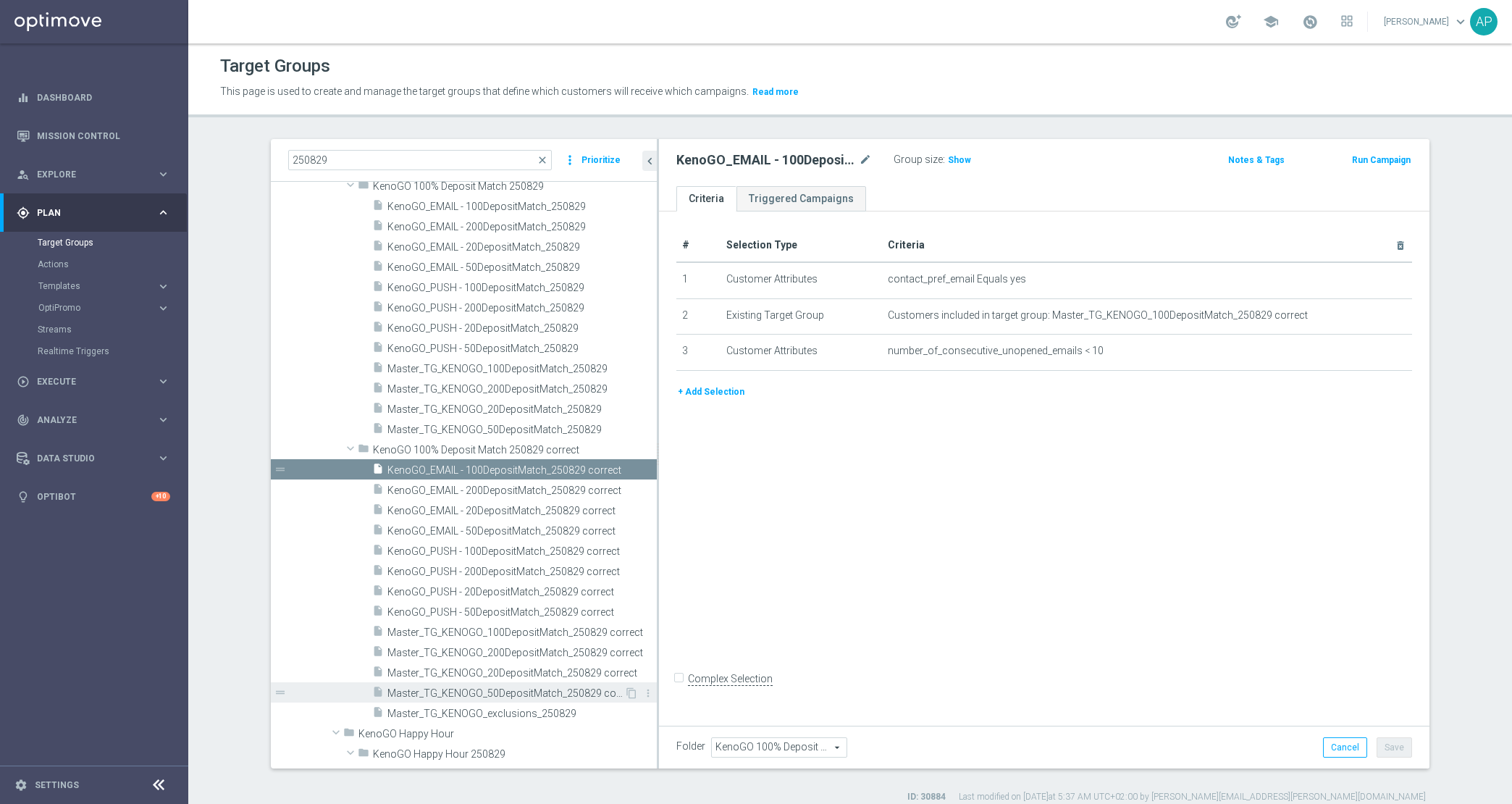
click at [577, 693] on span "Master_TG_KENOGO_50DepositMatch_250829 correct" at bounding box center [505, 694] width 237 height 13
